Goal: Task Accomplishment & Management: Manage account settings

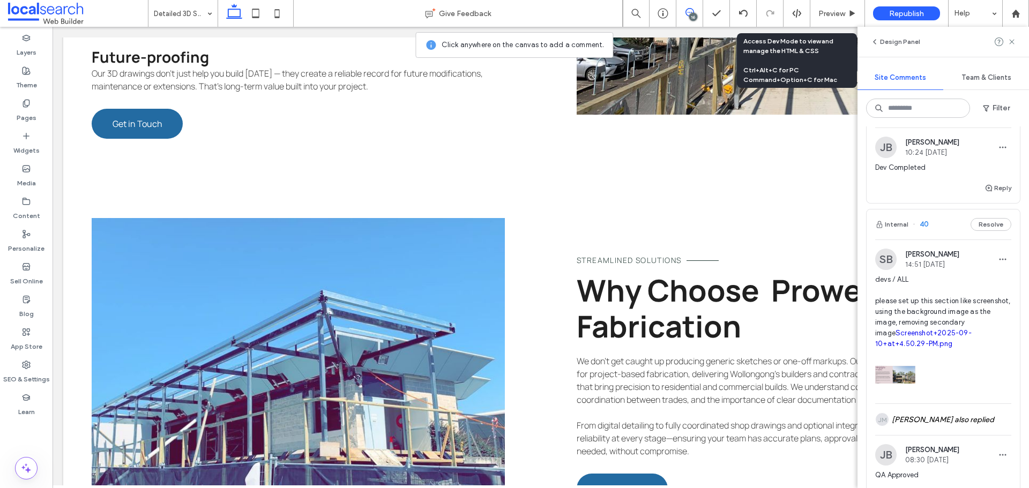
scroll to position [5146, 0]
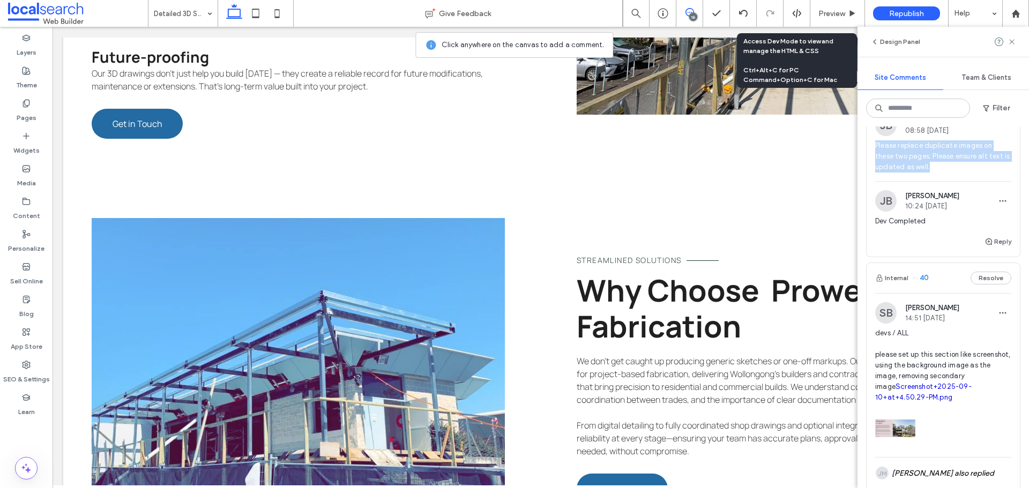
drag, startPoint x: 942, startPoint y: 294, endPoint x: 875, endPoint y: 277, distance: 69.3
click at [875, 181] on div "[PERSON_NAME] [PERSON_NAME] 08:58 [DATE] Please replace duplicate images on the…" at bounding box center [943, 148] width 153 height 66
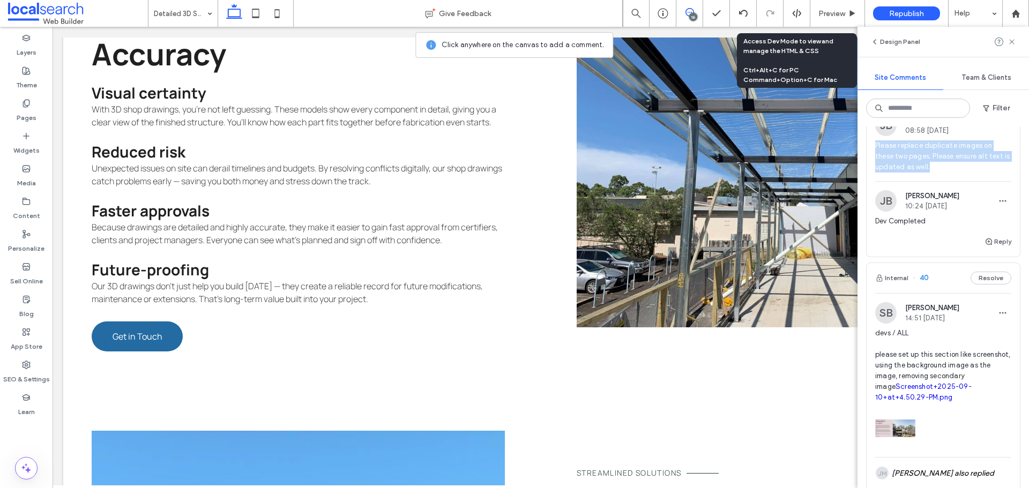
copy span "Please replace duplicate images on these two pages. Please ensure alt text is u…"
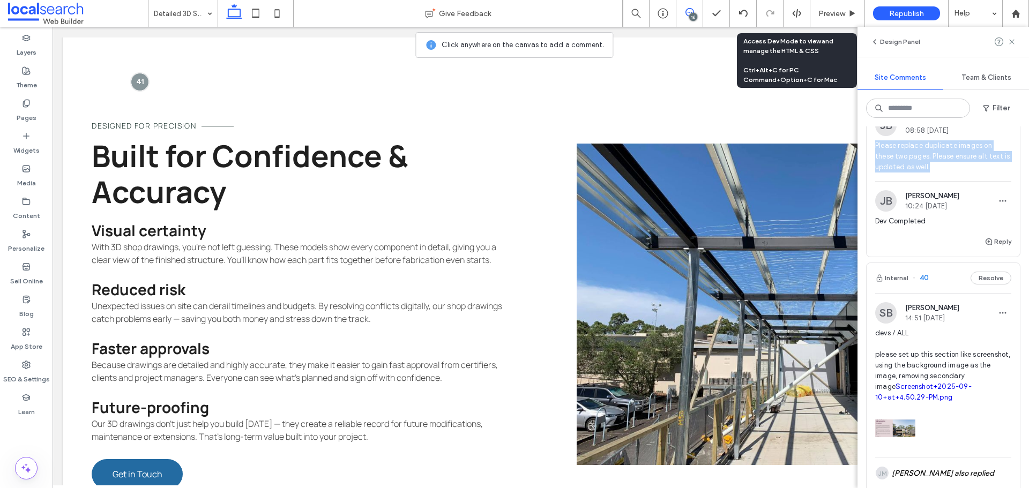
scroll to position [1188, 0]
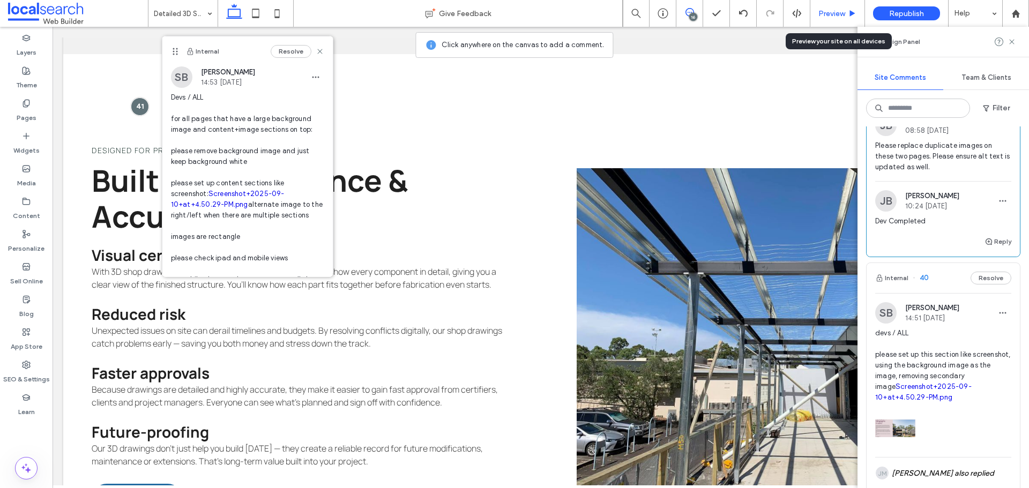
click at [830, 8] on div "Preview" at bounding box center [838, 13] width 55 height 27
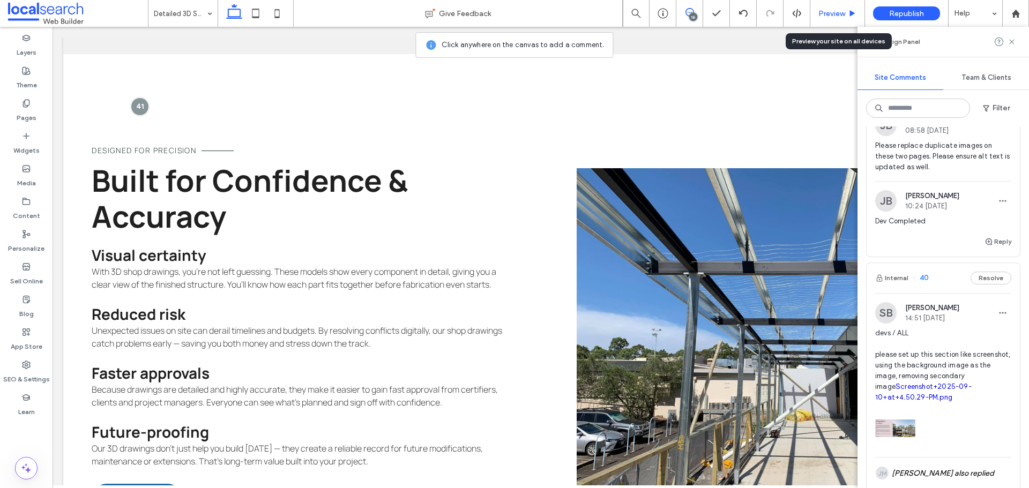
drag, startPoint x: 830, startPoint y: 10, endPoint x: 504, endPoint y: 56, distance: 329.1
click at [830, 10] on span "Preview" at bounding box center [832, 13] width 27 height 9
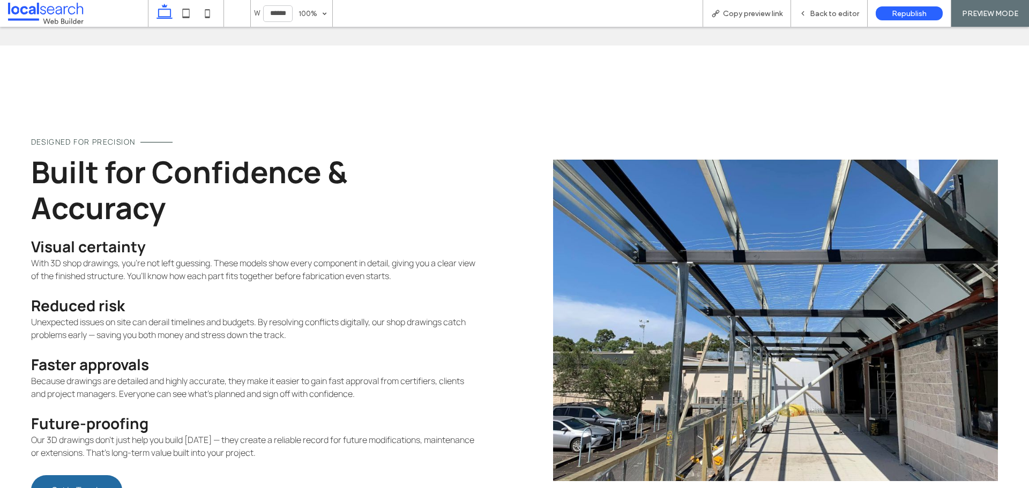
scroll to position [1130, 0]
click at [726, 11] on span "Copy preview link" at bounding box center [753, 13] width 60 height 9
click at [798, 10] on div "Back to editor" at bounding box center [829, 13] width 76 height 9
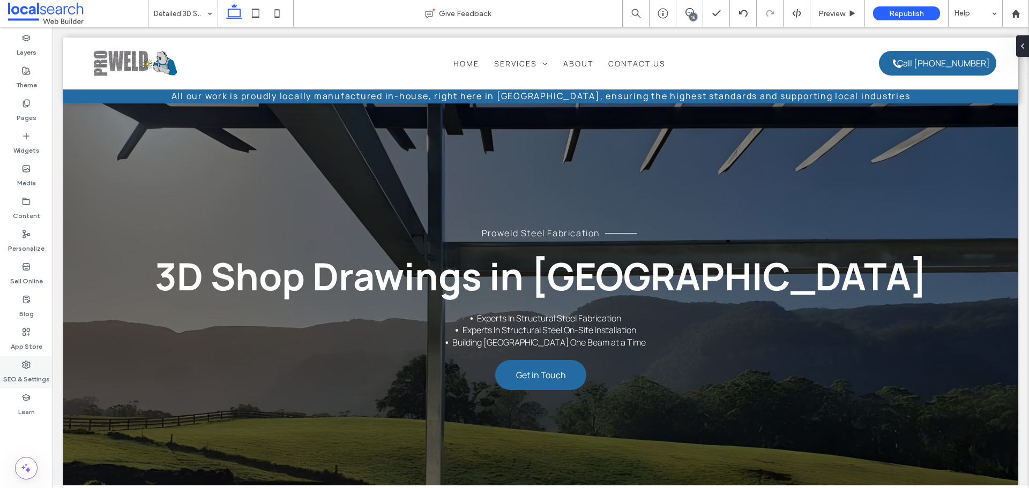
click at [27, 372] on label "SEO & Settings" at bounding box center [26, 376] width 47 height 15
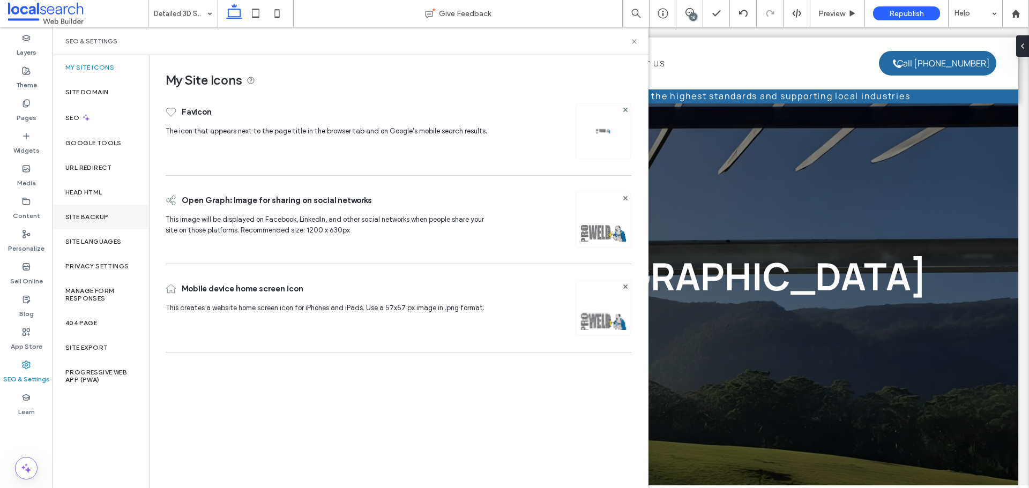
click at [120, 207] on div "Site Backup" at bounding box center [101, 217] width 96 height 25
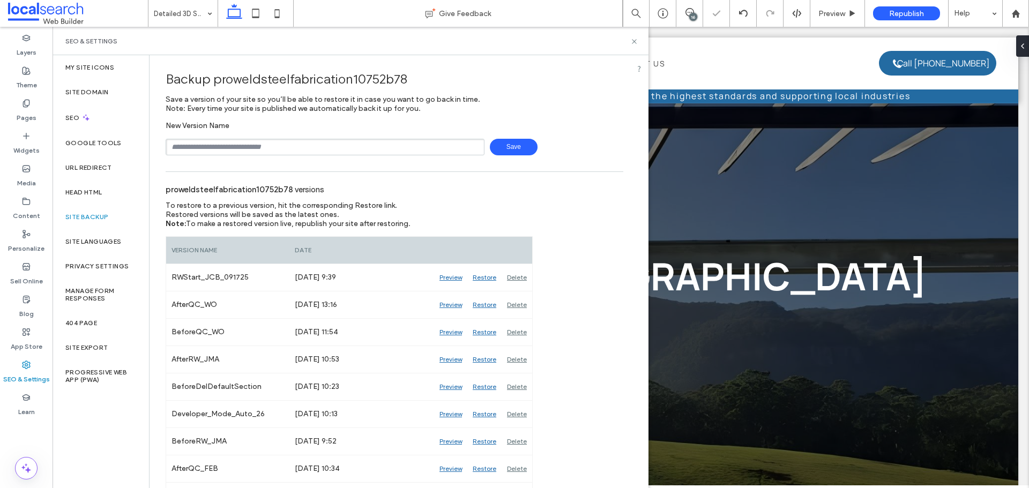
click at [275, 146] on input "text" at bounding box center [325, 147] width 319 height 17
type input "**********"
click at [502, 147] on span "Save" at bounding box center [514, 147] width 48 height 17
drag, startPoint x: 630, startPoint y: 39, endPoint x: 607, endPoint y: 36, distance: 23.2
click at [630, 39] on div "SEO & Settings" at bounding box center [350, 41] width 570 height 9
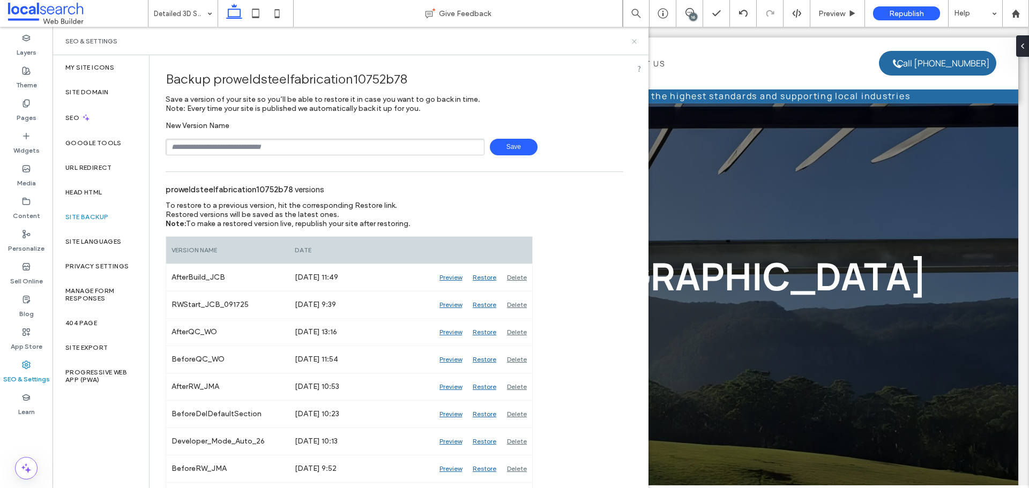
click at [631, 42] on icon at bounding box center [634, 42] width 8 height 8
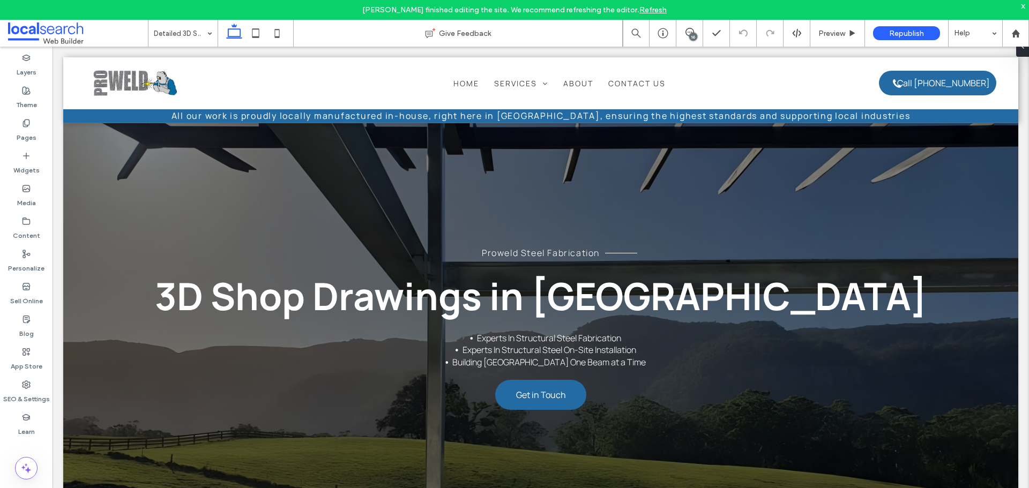
click at [281, 10] on div "[PERSON_NAME] finished editing the site. We recommend refreshing the editor. Re…" at bounding box center [514, 10] width 1029 height 20
